Goal: Transaction & Acquisition: Subscribe to service/newsletter

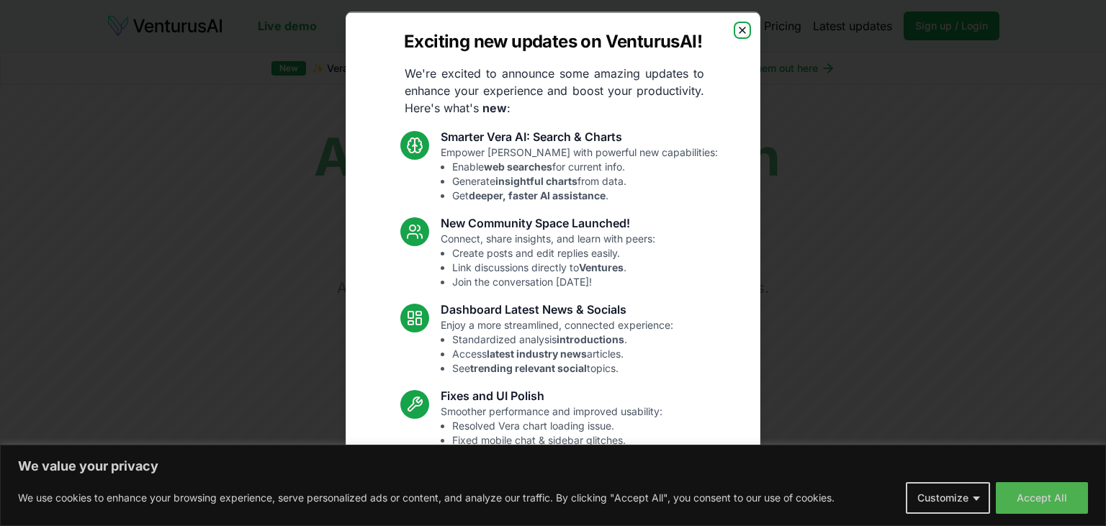
click at [744, 29] on icon "button" at bounding box center [742, 30] width 12 height 12
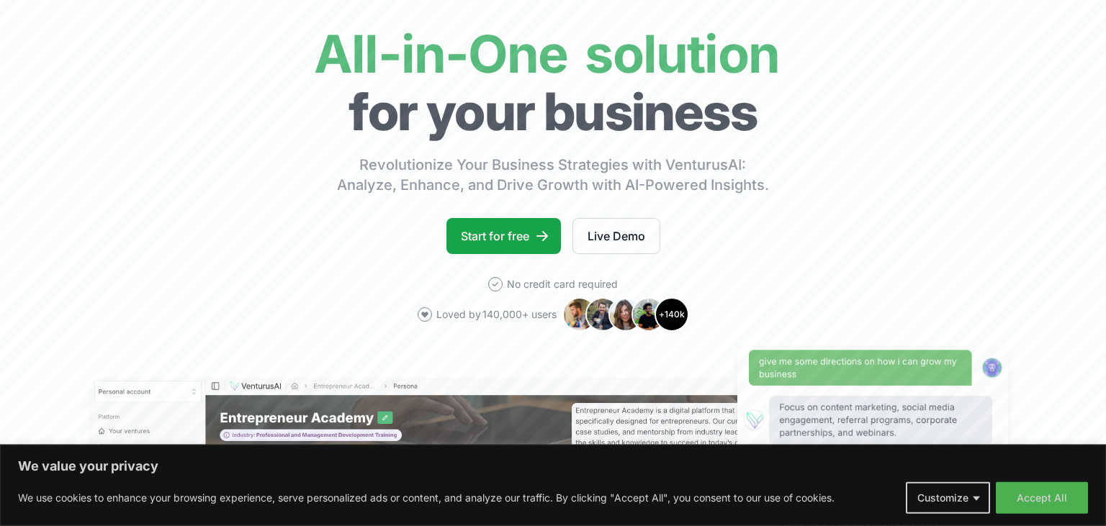
scroll to position [104, 0]
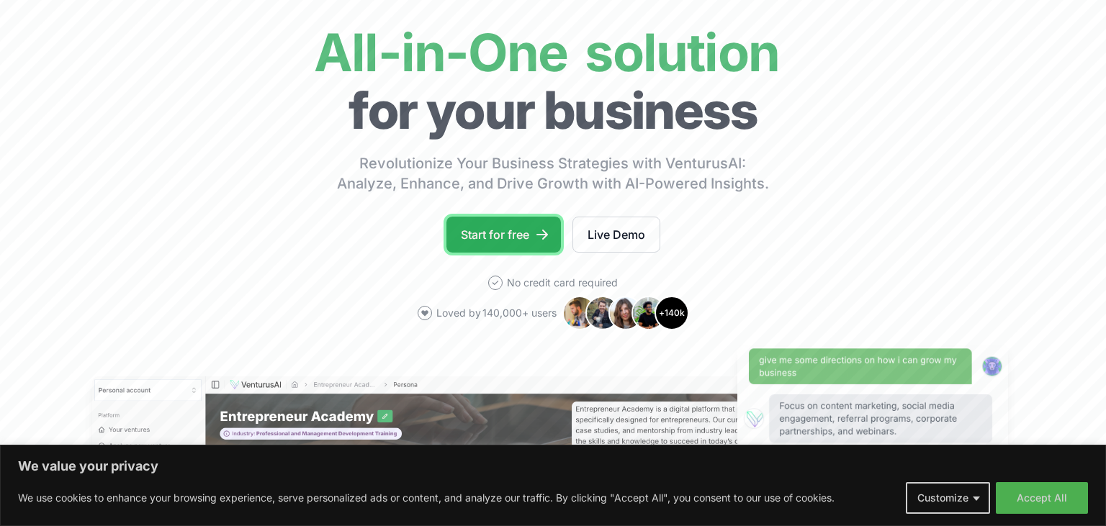
click at [505, 241] on link "Start for free" at bounding box center [503, 235] width 114 height 36
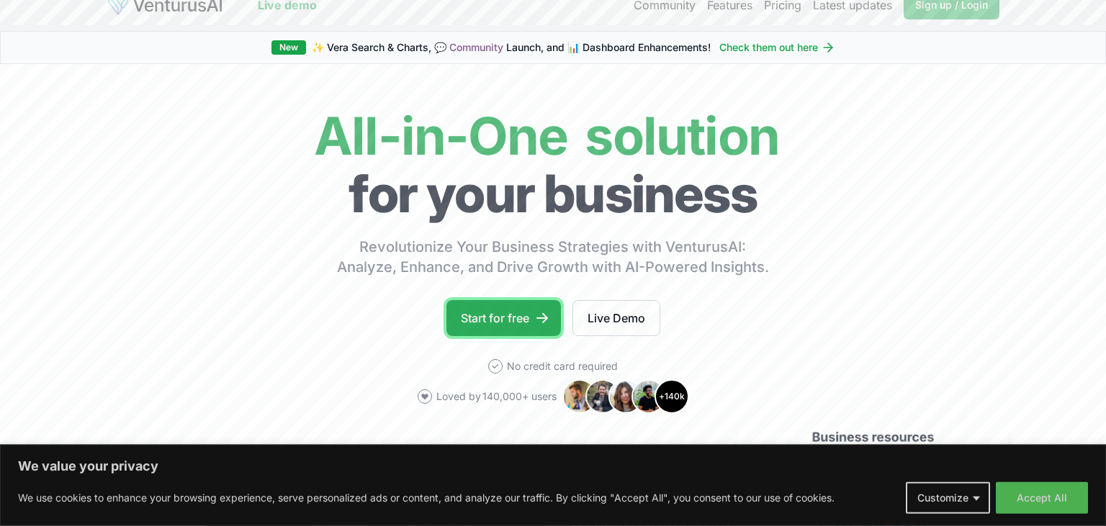
scroll to position [22, 0]
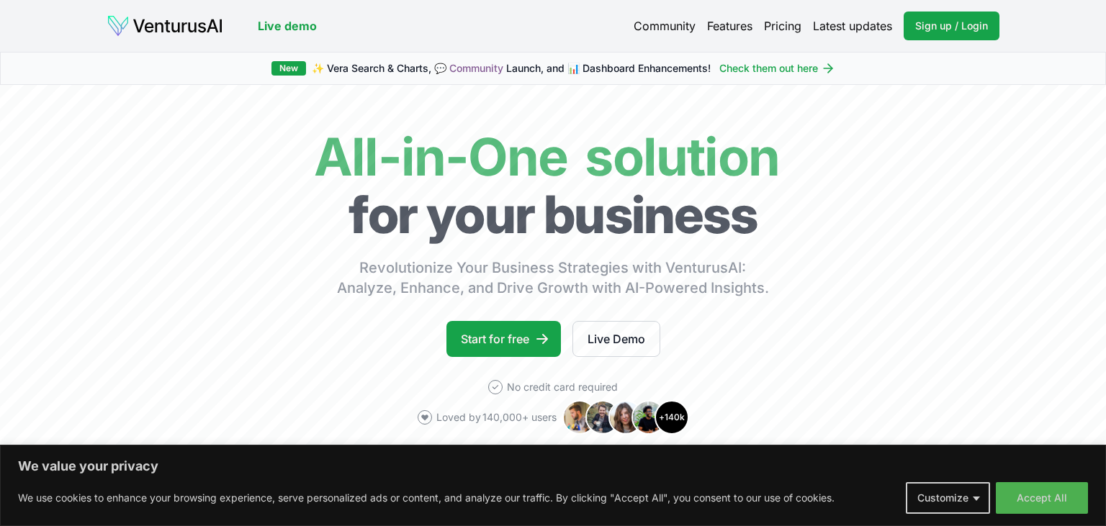
click at [682, 32] on link "Community" at bounding box center [664, 25] width 62 height 17
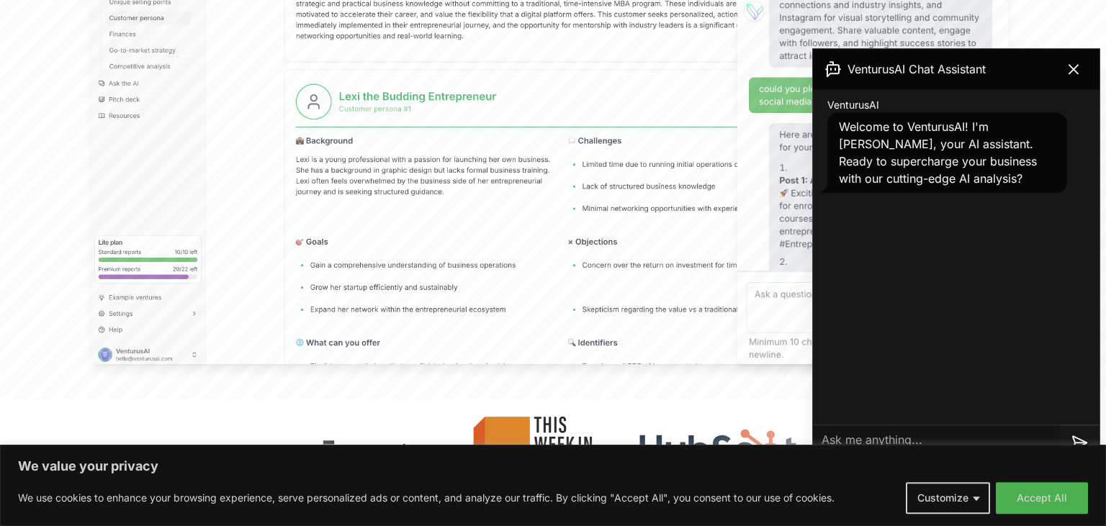
scroll to position [621, 0]
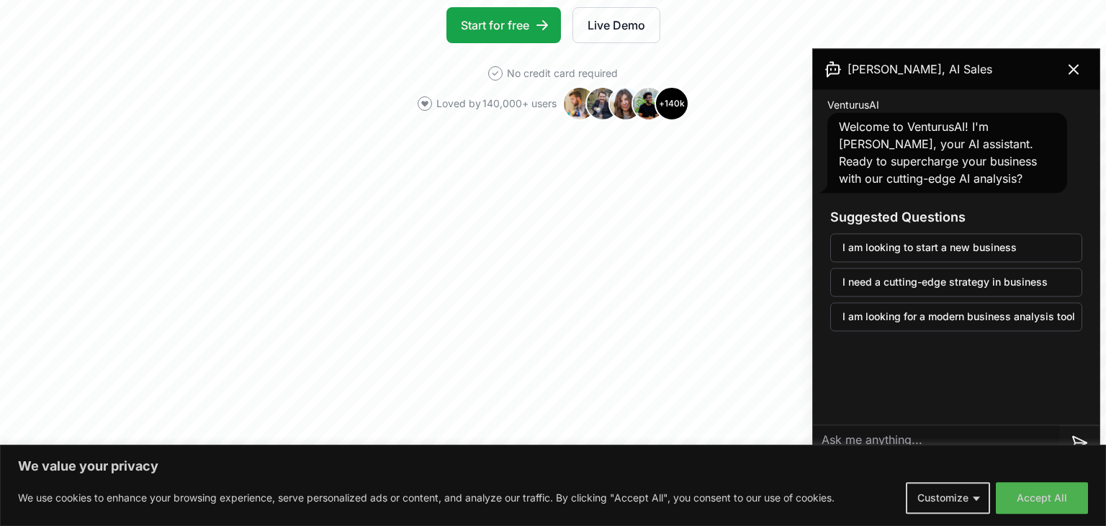
scroll to position [322, 0]
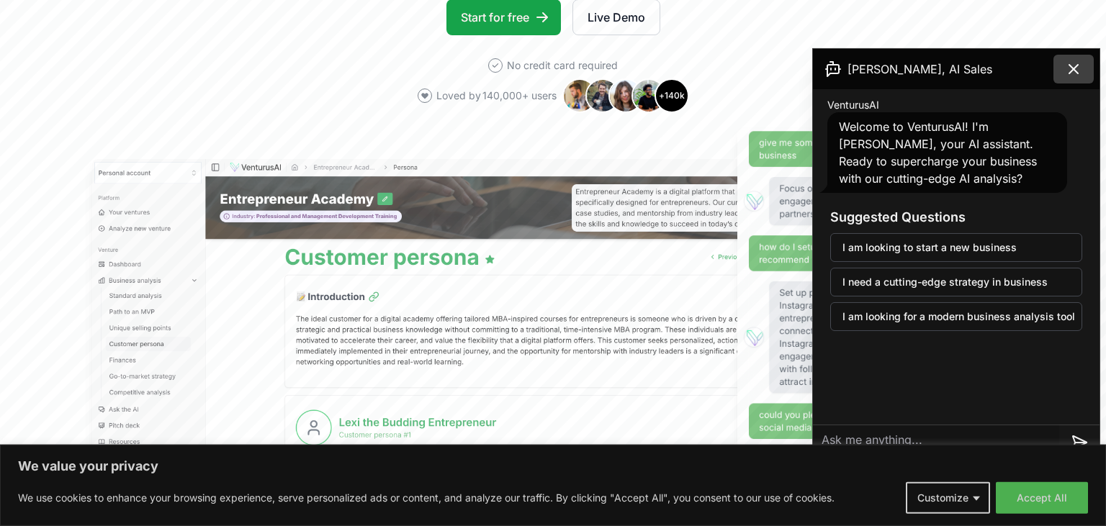
click at [1071, 77] on icon at bounding box center [1073, 68] width 17 height 17
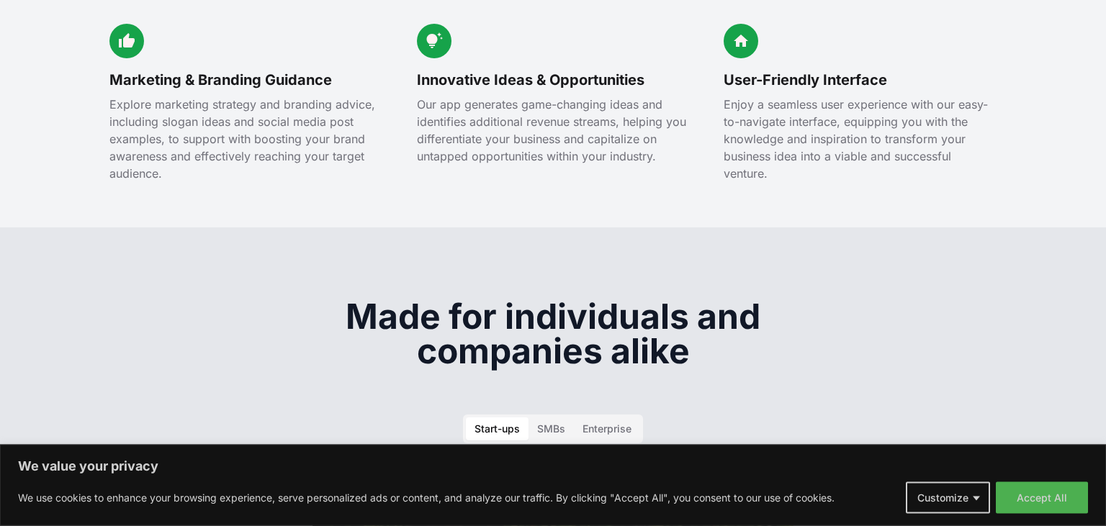
scroll to position [1886, 0]
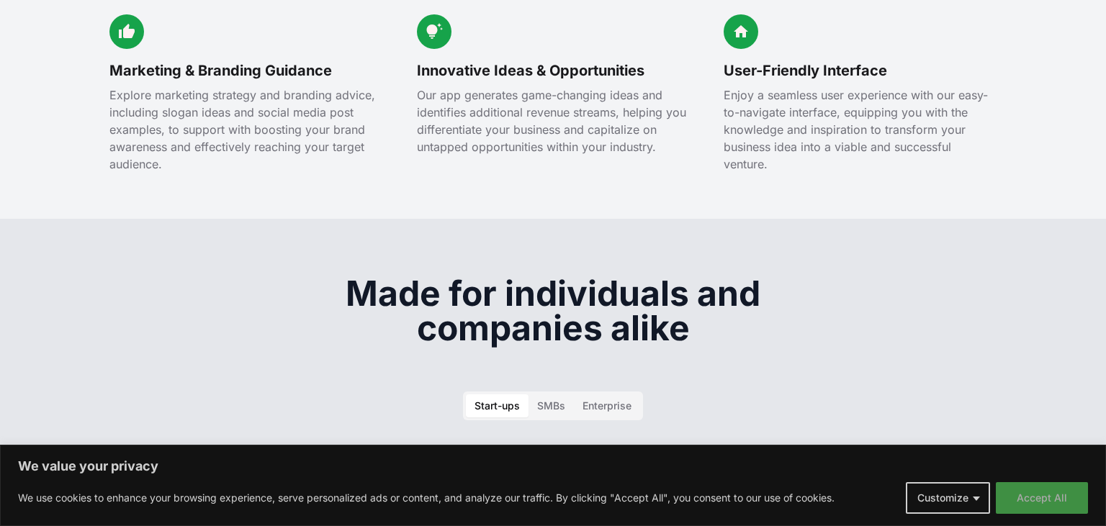
click at [1042, 505] on button "Accept All" at bounding box center [1042, 498] width 92 height 32
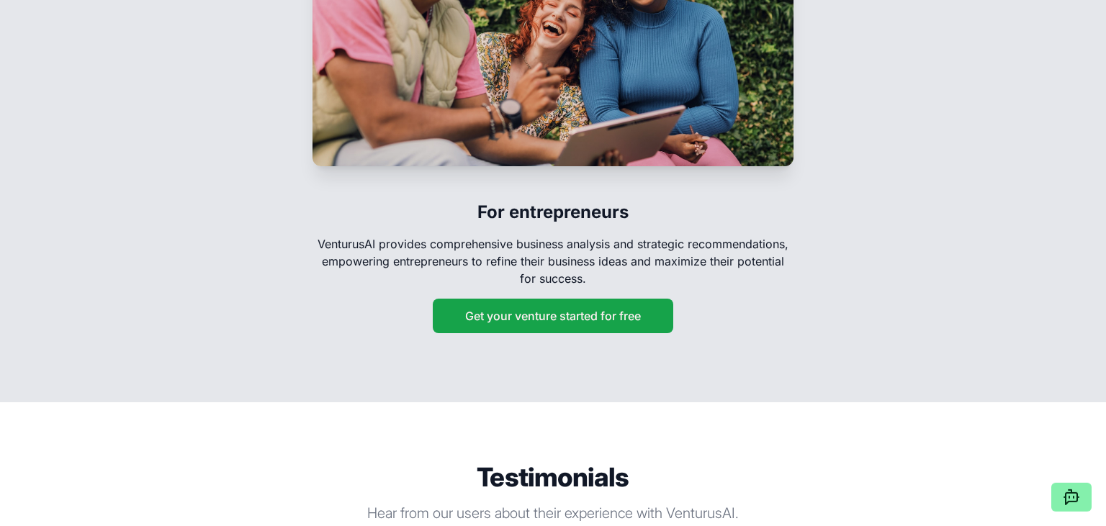
scroll to position [2474, 0]
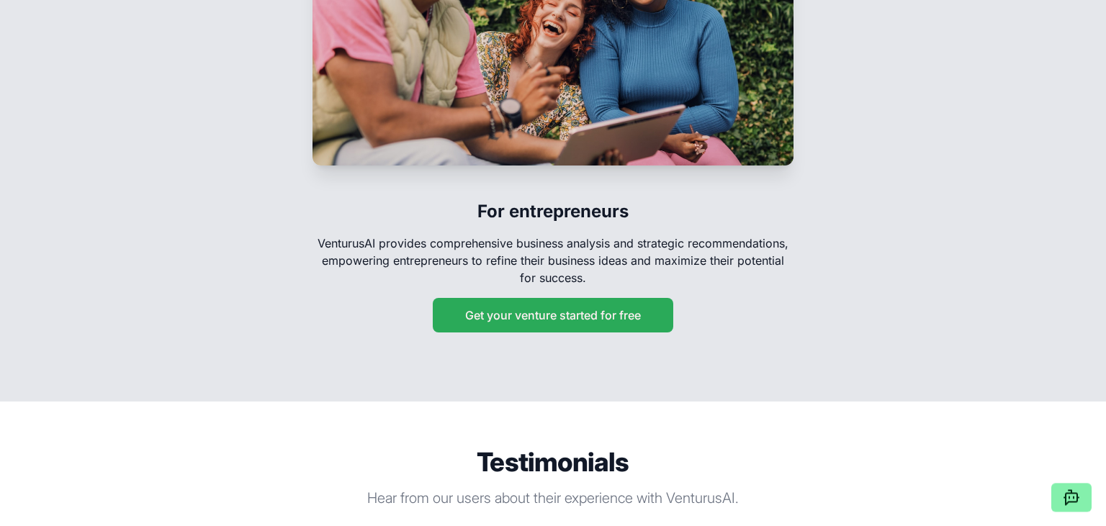
click at [580, 298] on button "Get your venture started for free" at bounding box center [553, 315] width 240 height 35
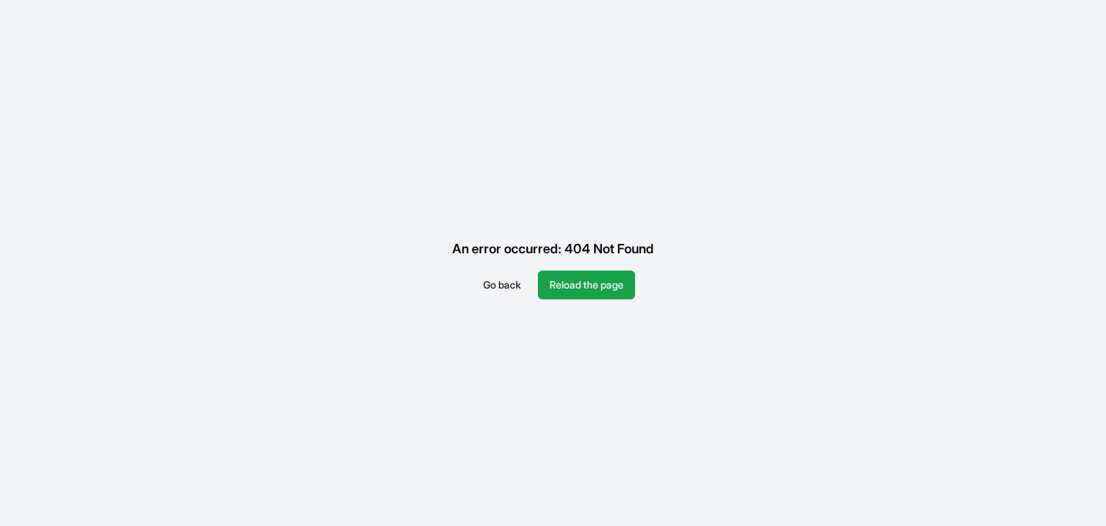
click at [517, 289] on button "Go back" at bounding box center [502, 285] width 60 height 29
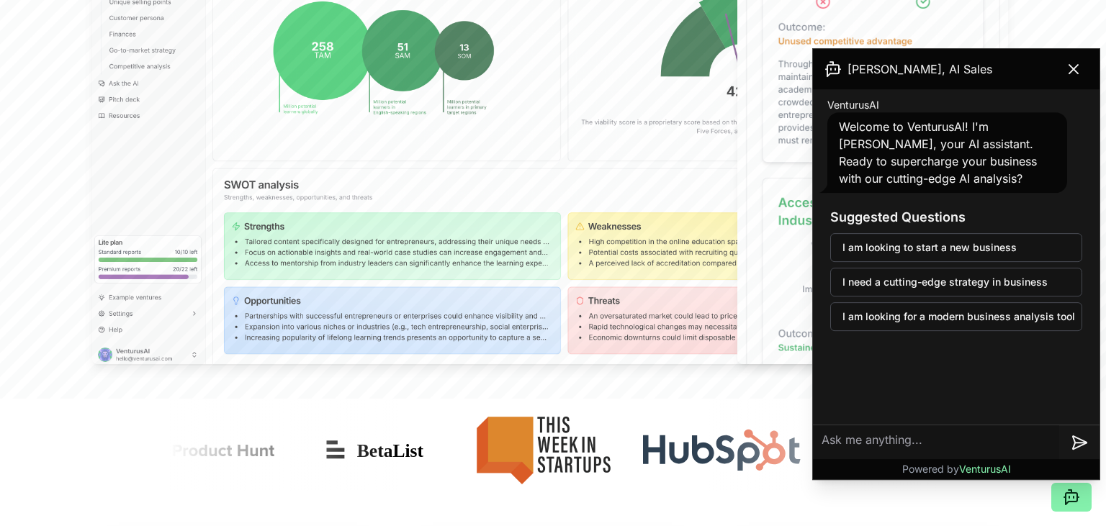
scroll to position [646, 0]
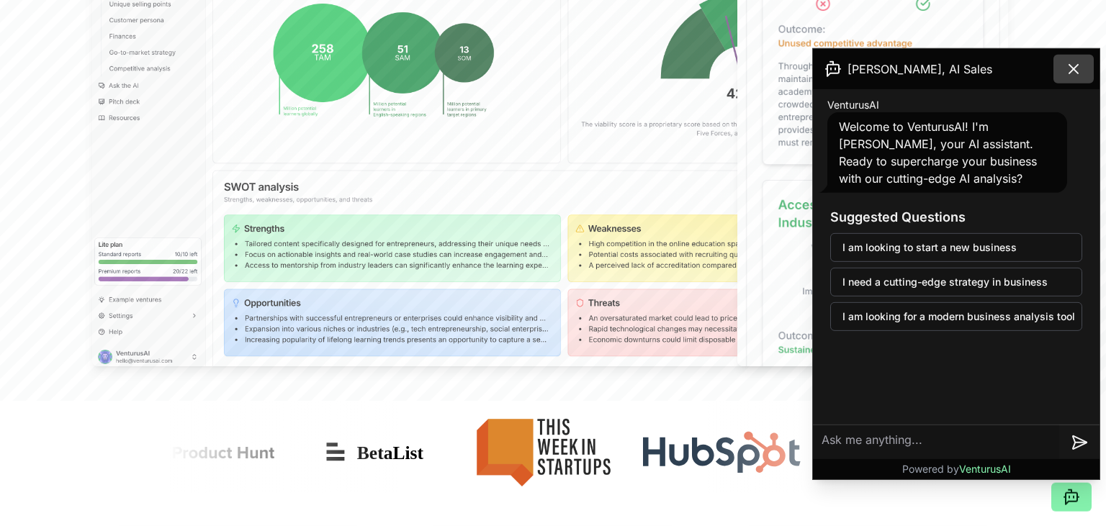
click at [1081, 73] on icon at bounding box center [1073, 68] width 17 height 17
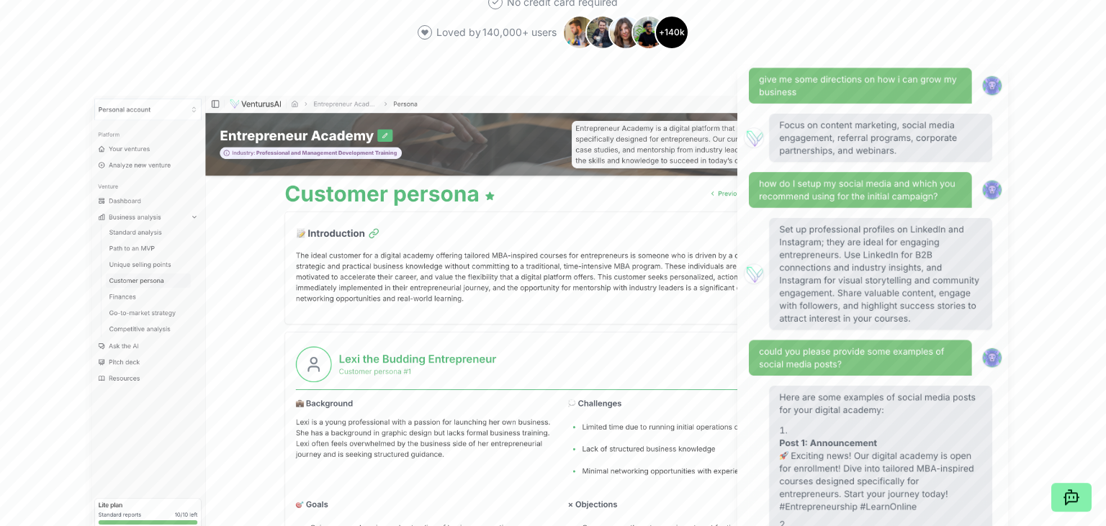
scroll to position [0, 0]
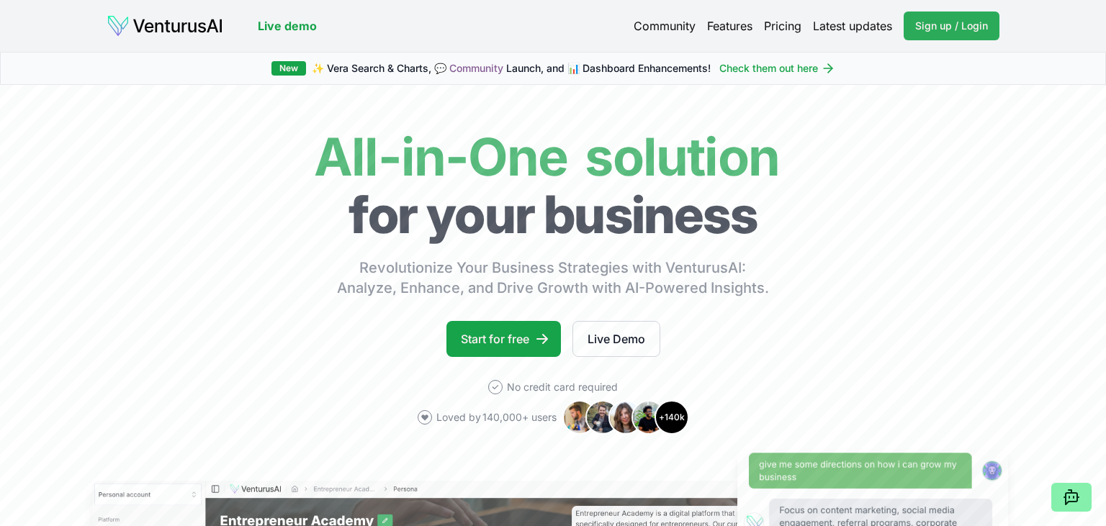
click at [913, 33] on link "Sign up / Login Login" at bounding box center [951, 26] width 96 height 29
